Goal: Information Seeking & Learning: Compare options

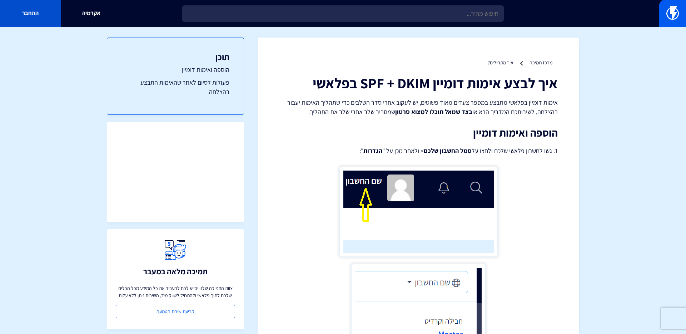
click at [25, 11] on link "התחבר" at bounding box center [30, 13] width 61 height 27
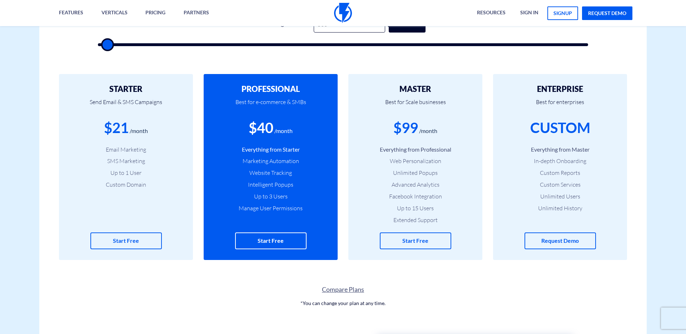
scroll to position [278, 0]
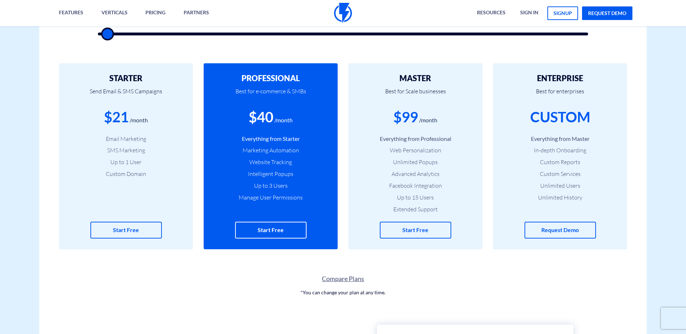
click at [343, 277] on link "Compare Plans" at bounding box center [342, 278] width 607 height 9
